Goal: Transaction & Acquisition: Purchase product/service

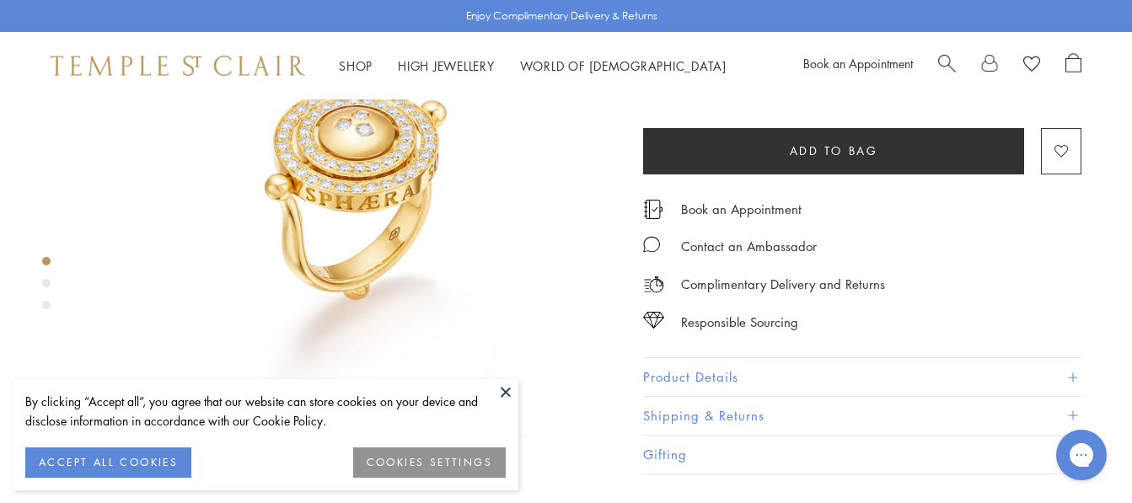
scroll to position [184, 0]
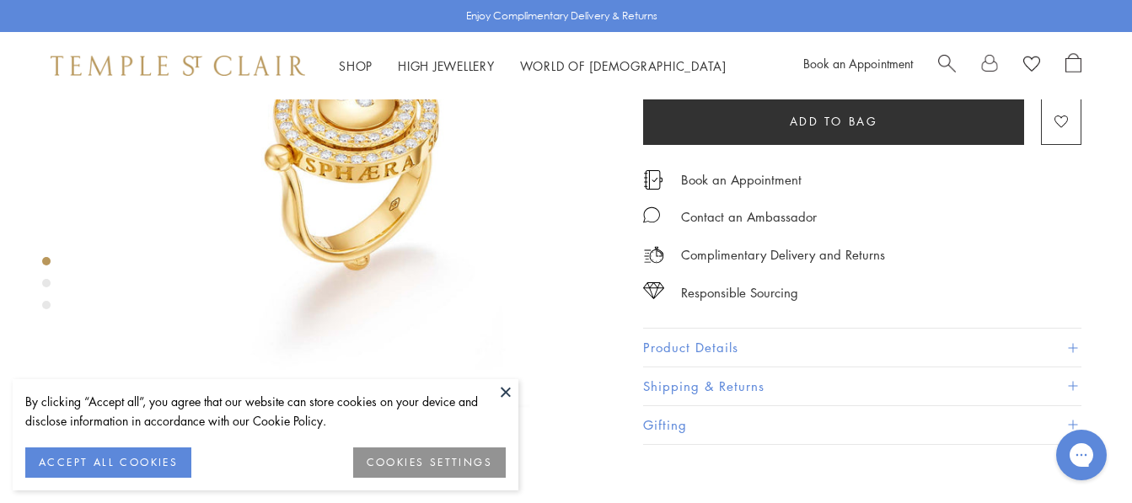
click at [181, 449] on button "ACCEPT ALL COOKIES" at bounding box center [108, 462] width 166 height 30
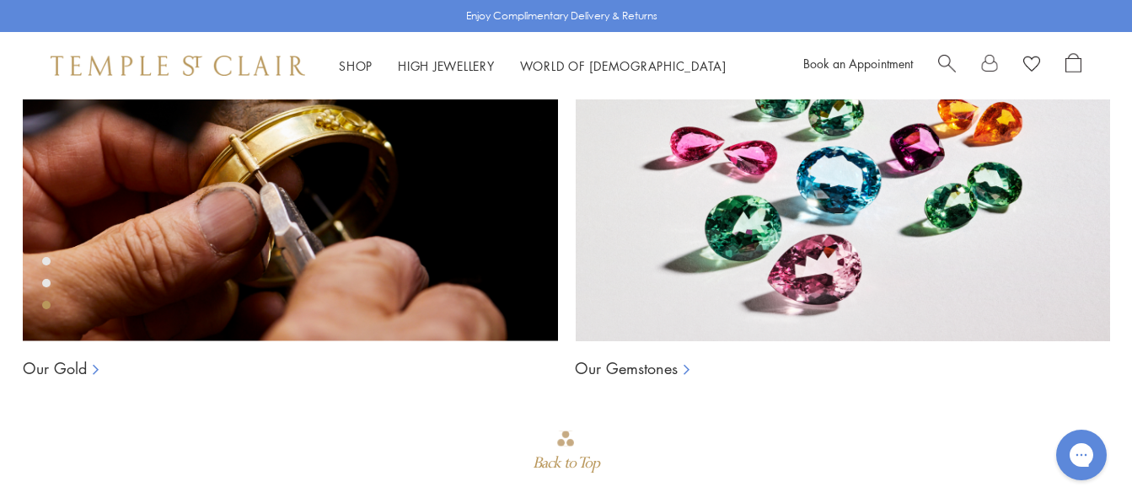
scroll to position [1111, 0]
